Goal: Information Seeking & Learning: Learn about a topic

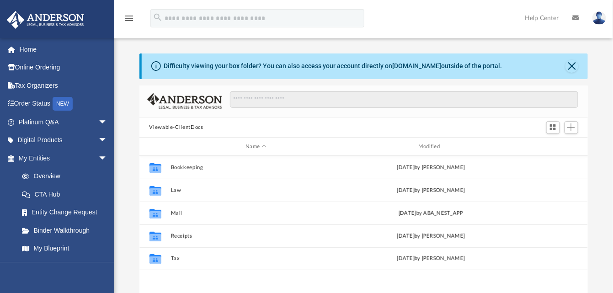
scroll to position [200, 441]
click at [21, 49] on link "Home" at bounding box center [63, 49] width 115 height 18
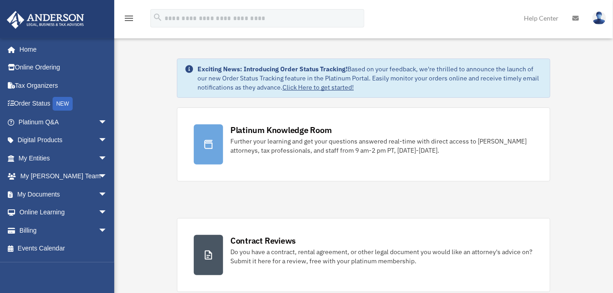
click at [378, 148] on div "Further your learning and get your questions answered real-time with direct acc…" at bounding box center [381, 146] width 303 height 18
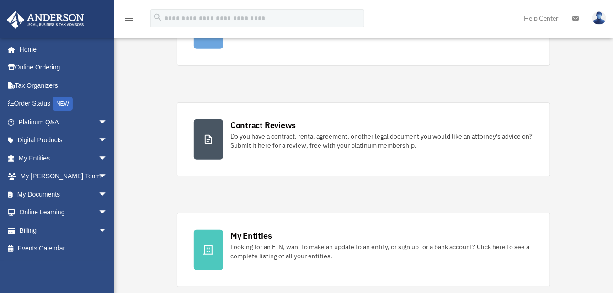
scroll to position [137, 0]
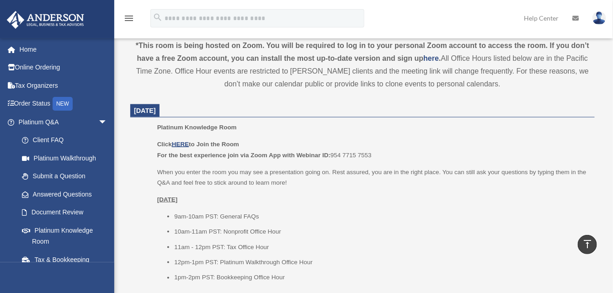
scroll to position [320, 0]
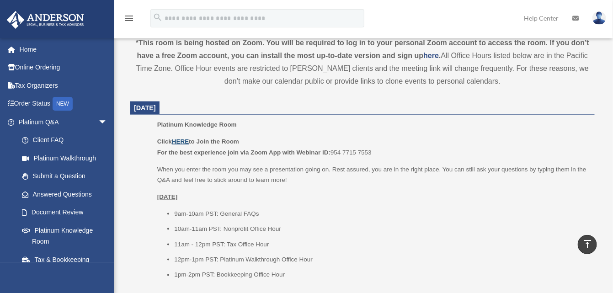
click at [180, 138] on u "HERE" at bounding box center [180, 141] width 17 height 7
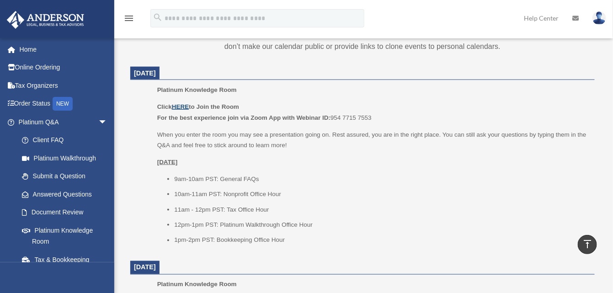
scroll to position [366, 0]
